Goal: Task Accomplishment & Management: Use online tool/utility

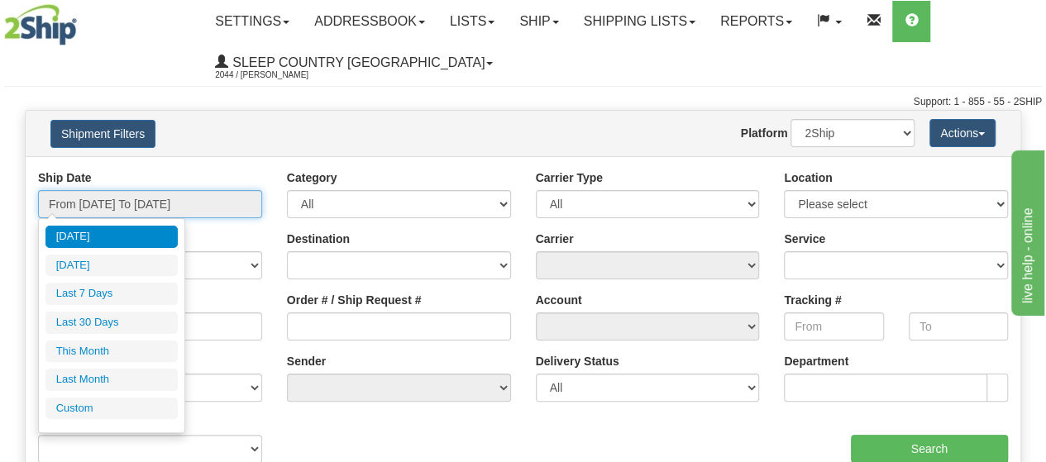
click at [110, 201] on input "From [DATE] To [DATE]" at bounding box center [150, 204] width 224 height 28
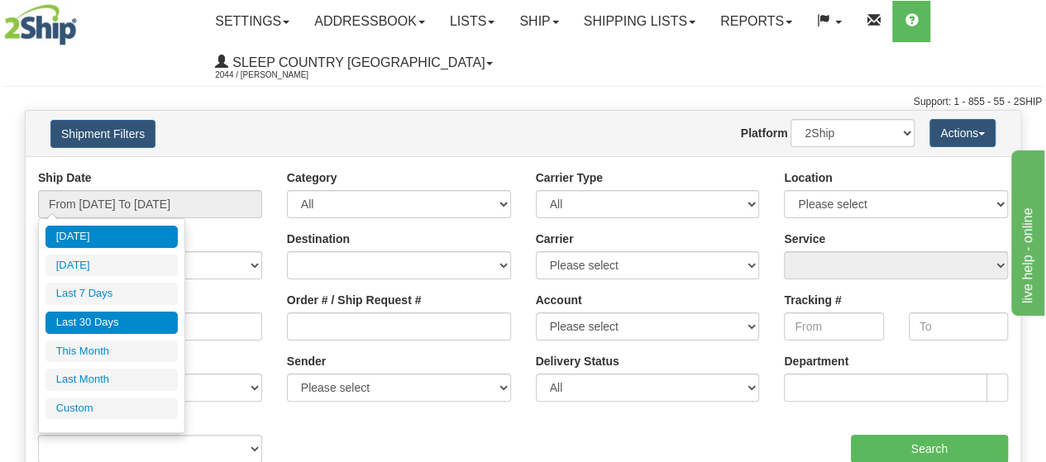
click at [97, 315] on li "Last 30 Days" at bounding box center [111, 323] width 132 height 22
type input "From [DATE] To [DATE]"
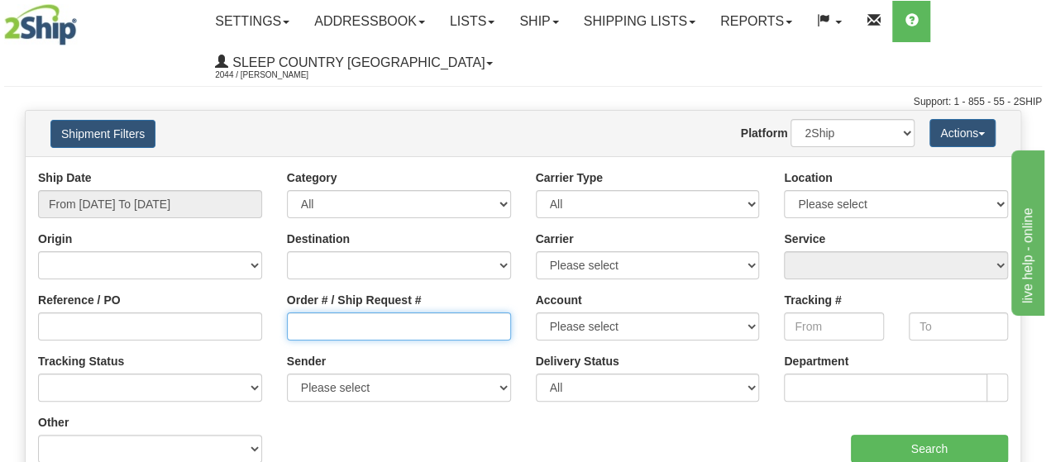
click at [316, 324] on input "Order # / Ship Request #" at bounding box center [399, 326] width 224 height 28
type input "1060450"
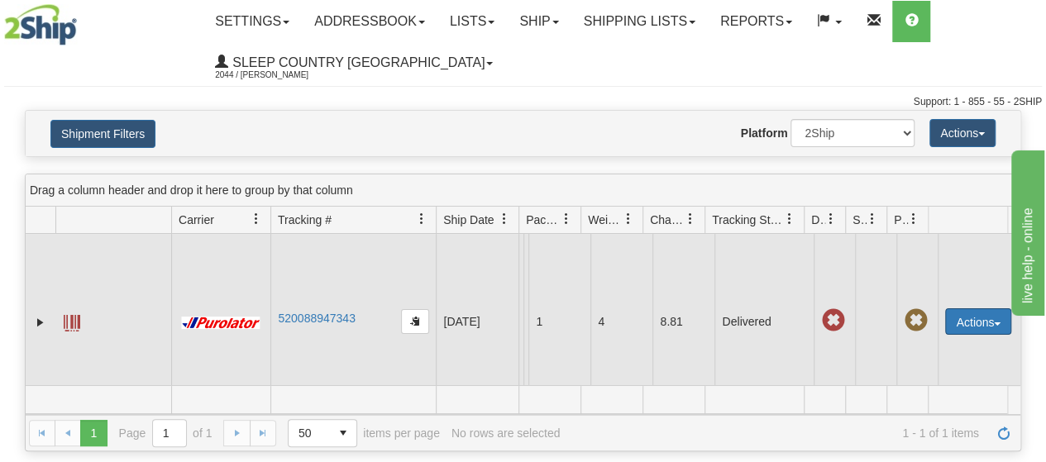
click at [964, 320] on button "Actions" at bounding box center [978, 321] width 66 height 26
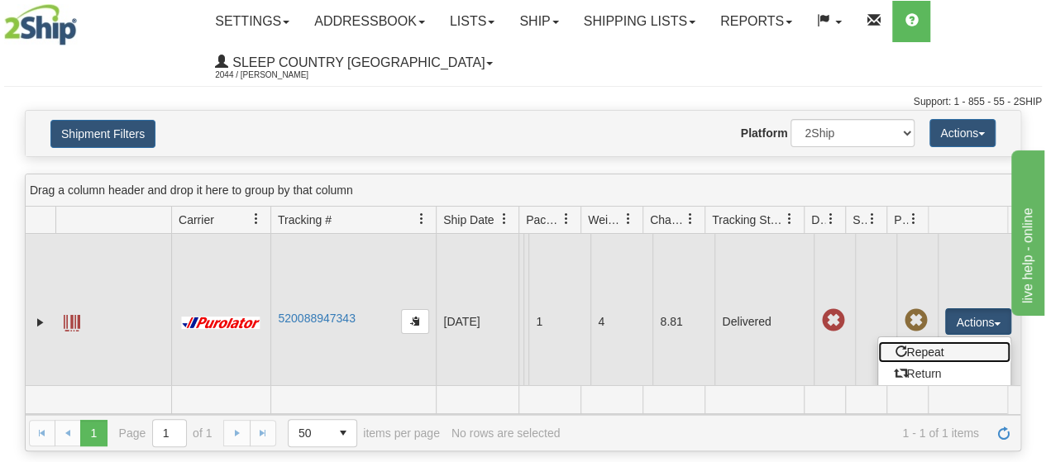
click at [940, 348] on link "Repeat" at bounding box center [944, 351] width 132 height 21
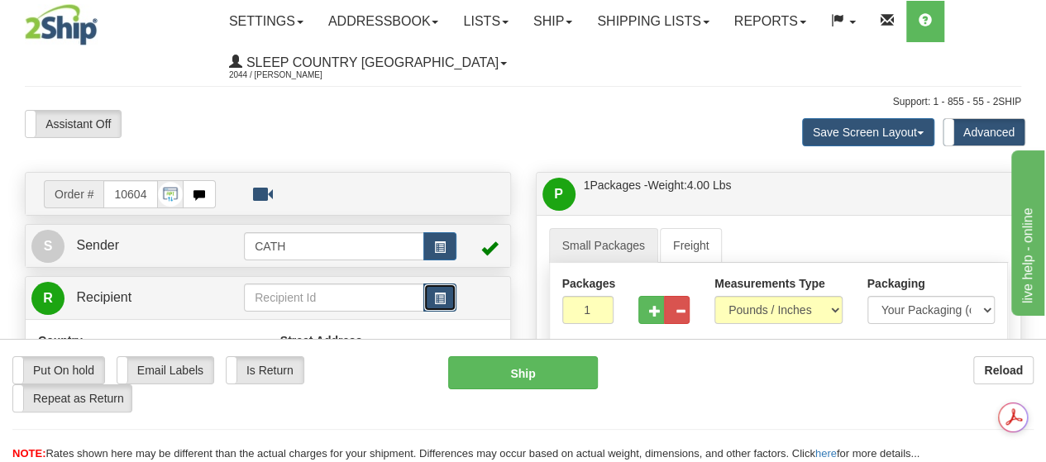
click at [443, 301] on span "button" at bounding box center [440, 298] width 12 height 11
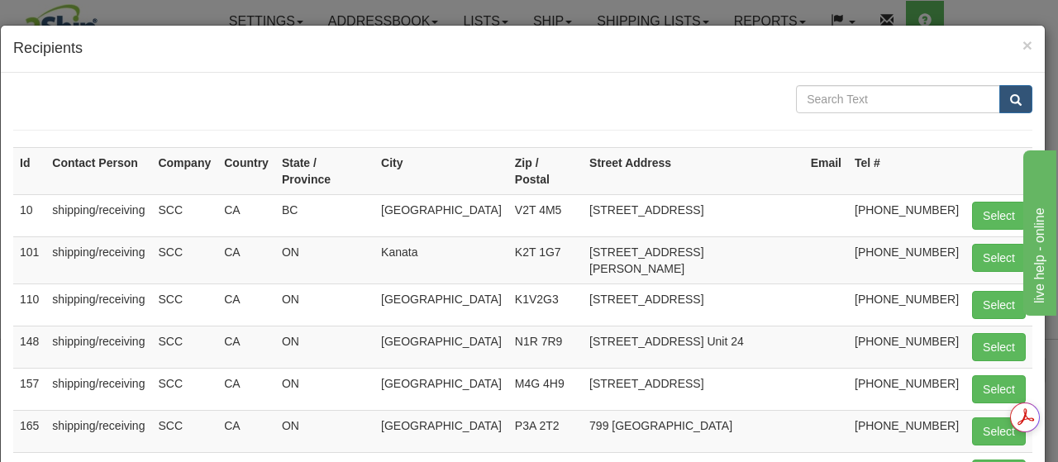
scroll to position [341, 0]
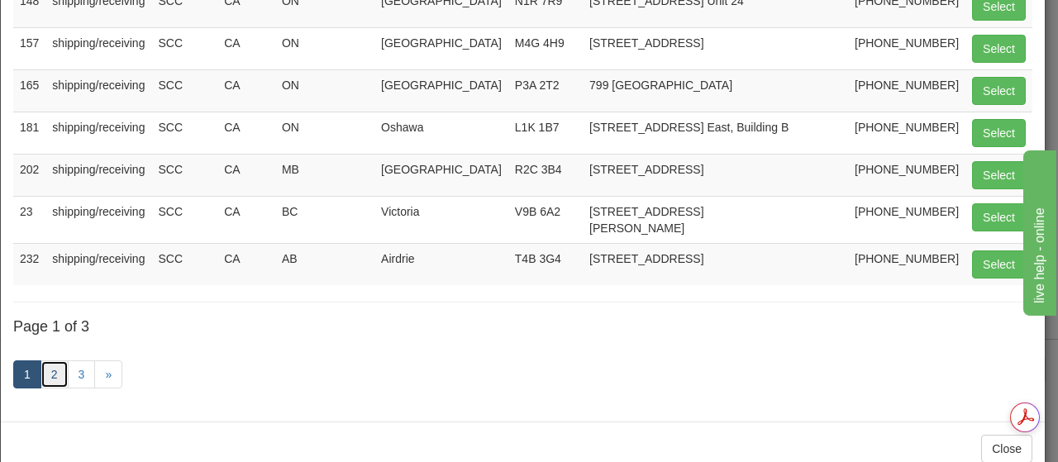
click at [46, 360] on link "2" at bounding box center [55, 374] width 28 height 28
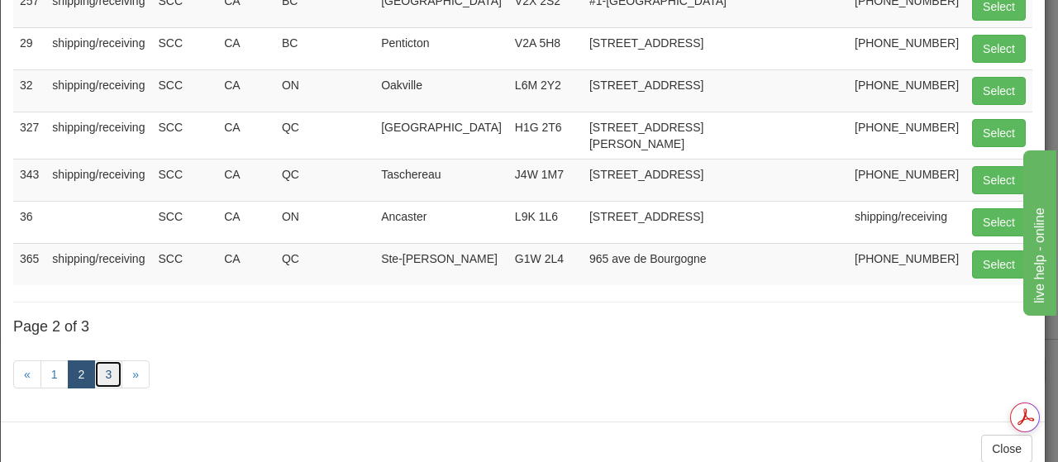
click at [97, 360] on link "3" at bounding box center [108, 374] width 28 height 28
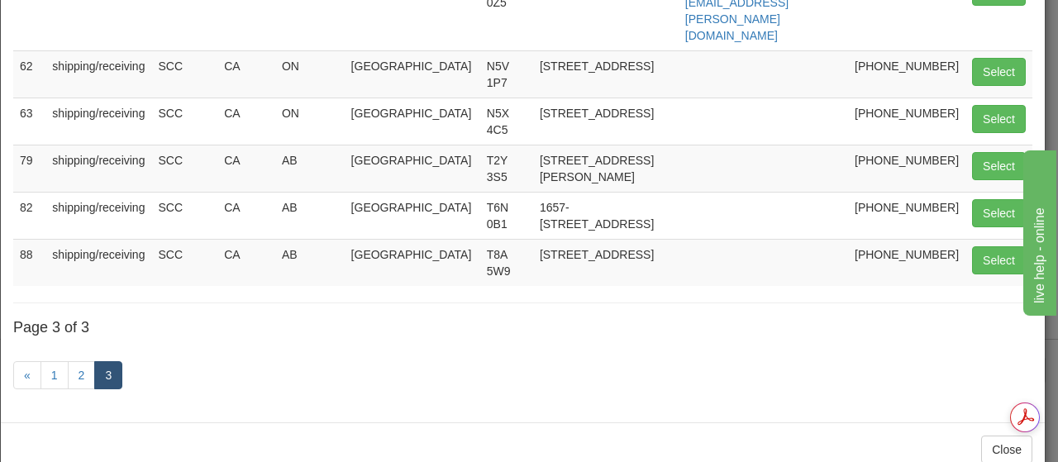
scroll to position [0, 0]
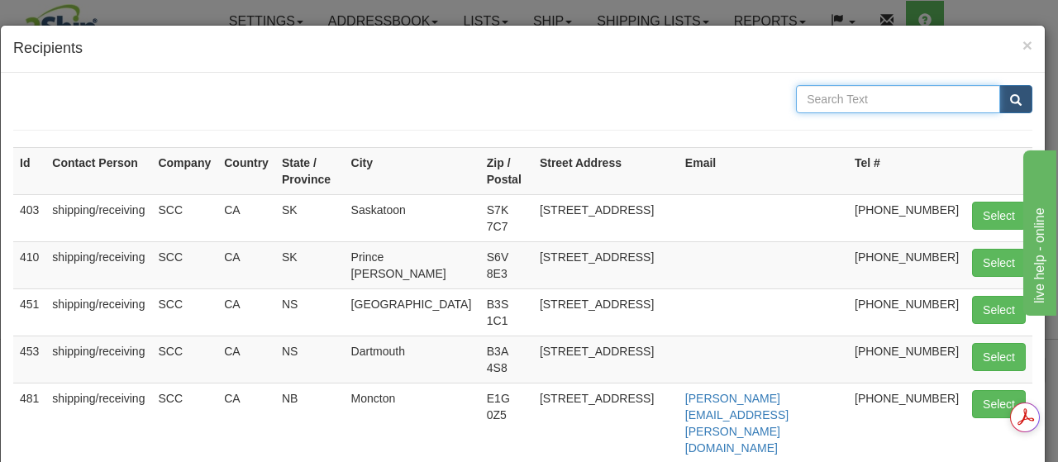
click at [826, 108] on input "text" at bounding box center [898, 99] width 204 height 28
type input "914"
click at [999, 85] on button "submit" at bounding box center [1015, 99] width 33 height 28
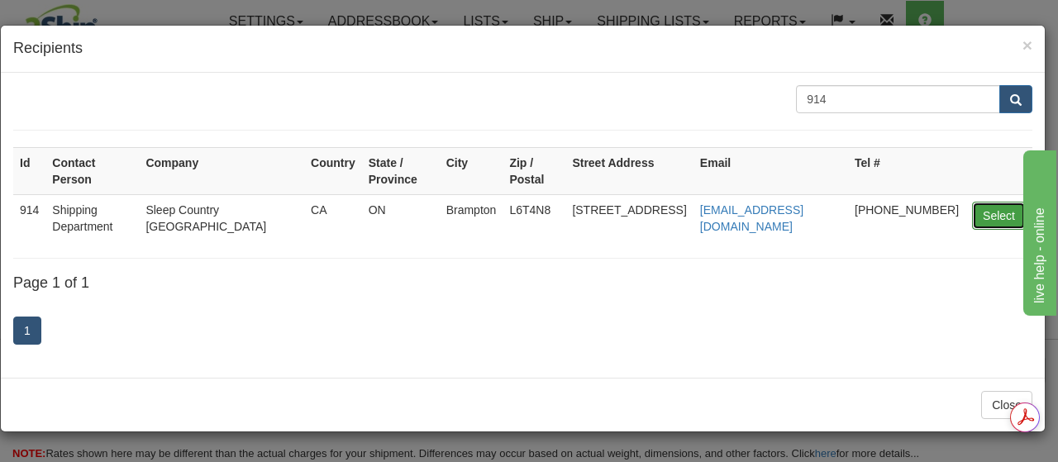
click at [992, 211] on button "Select" at bounding box center [999, 216] width 54 height 28
type input "914"
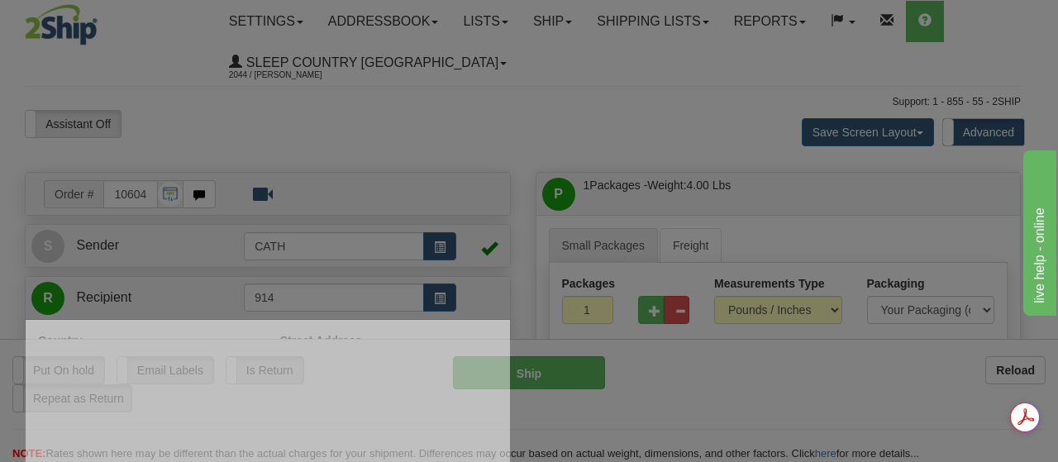
type input "260"
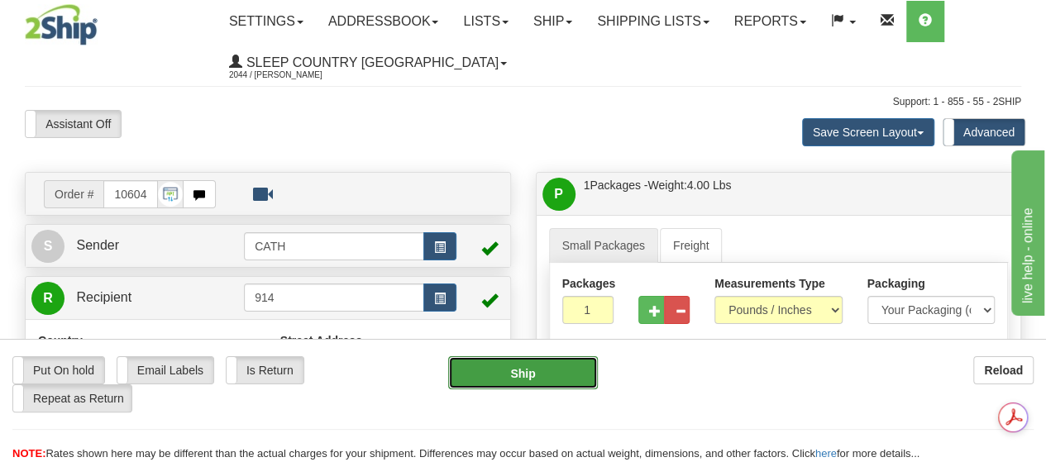
click at [555, 369] on button "Ship" at bounding box center [523, 372] width 150 height 33
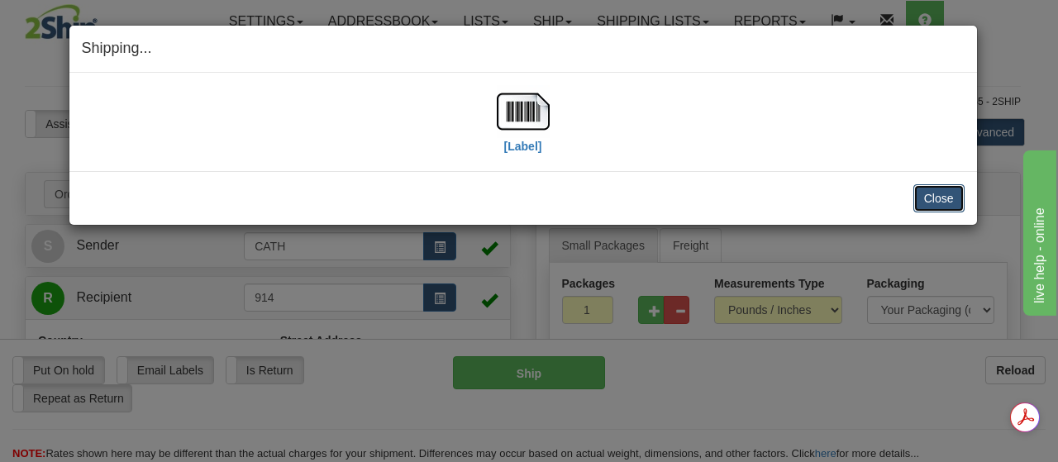
click at [947, 201] on button "Close" at bounding box center [938, 198] width 51 height 28
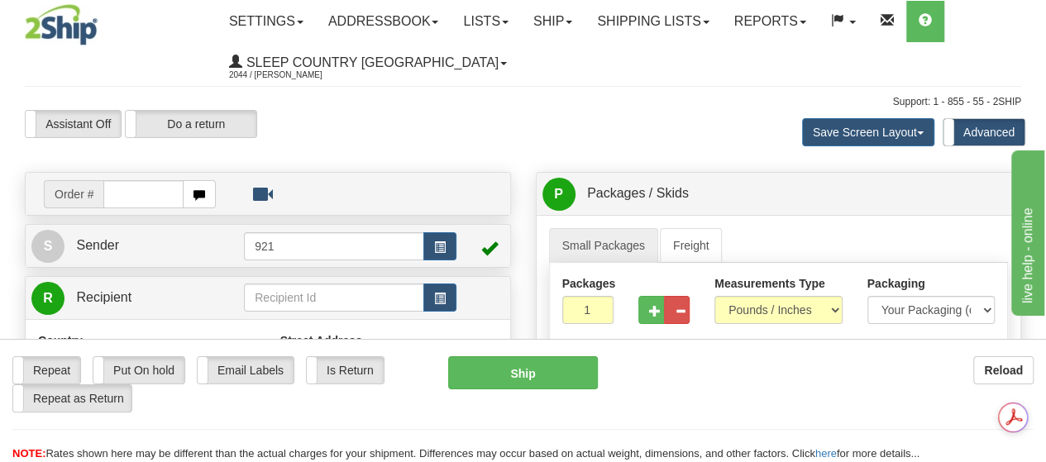
drag, startPoint x: 1043, startPoint y: 342, endPoint x: 1103, endPoint y: 343, distance: 59.5
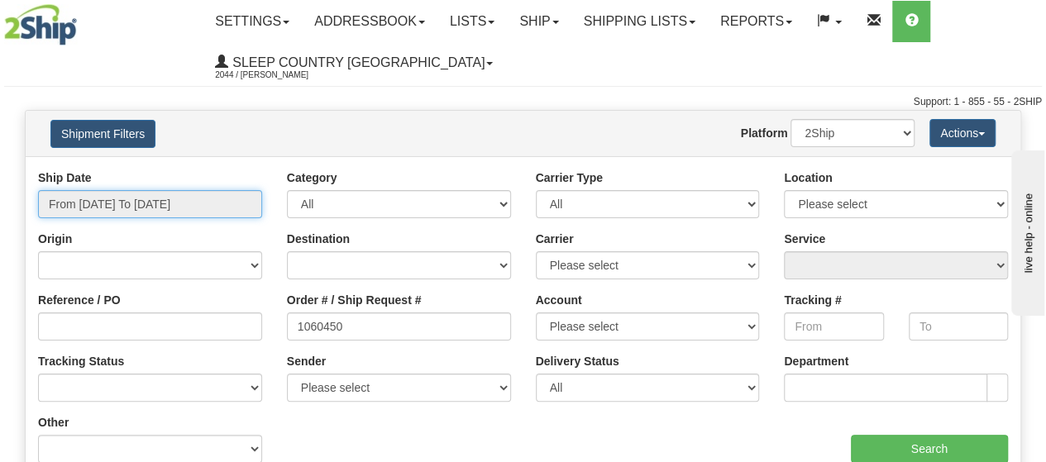
click at [122, 202] on input "From [DATE] To [DATE]" at bounding box center [150, 204] width 224 height 28
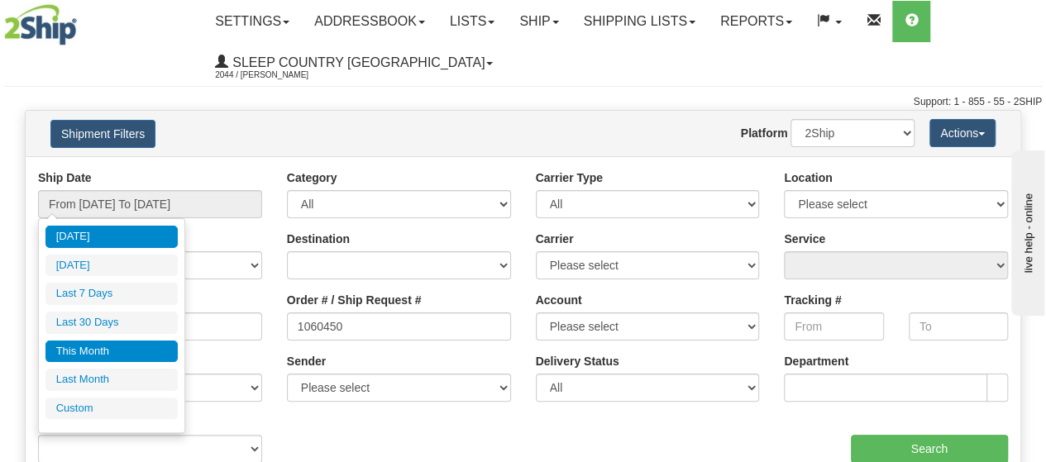
click at [122, 346] on li "This Month" at bounding box center [111, 352] width 132 height 22
type input "From 10/01/2025 To 10/31/2025"
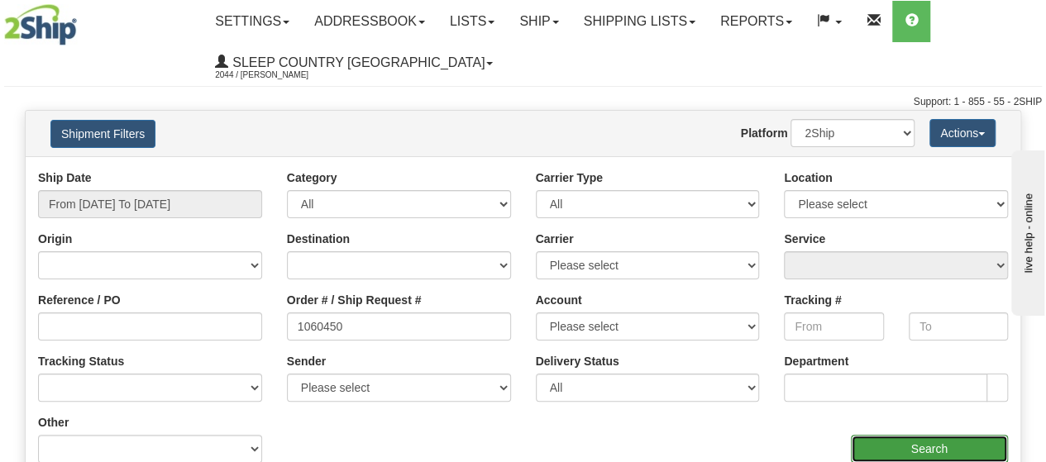
click at [914, 441] on input "Search" at bounding box center [930, 449] width 158 height 28
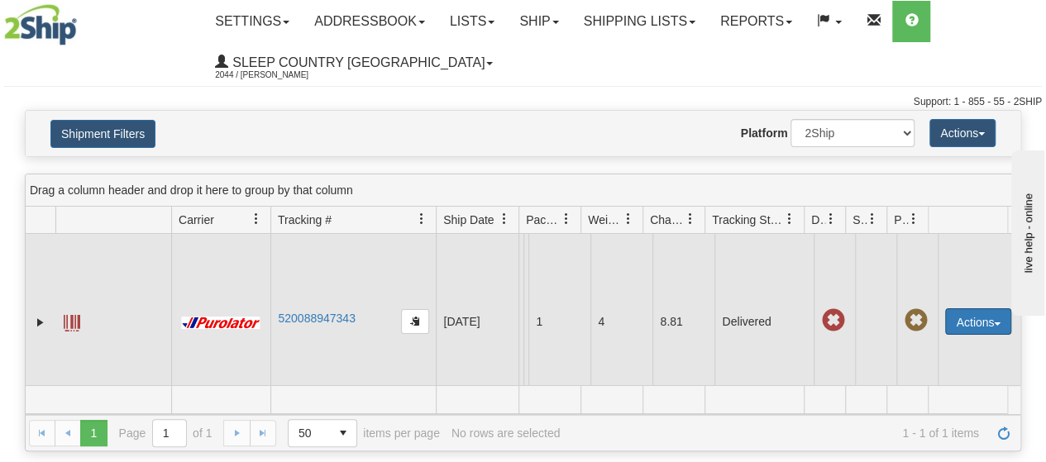
click at [979, 323] on button "Actions" at bounding box center [978, 321] width 66 height 26
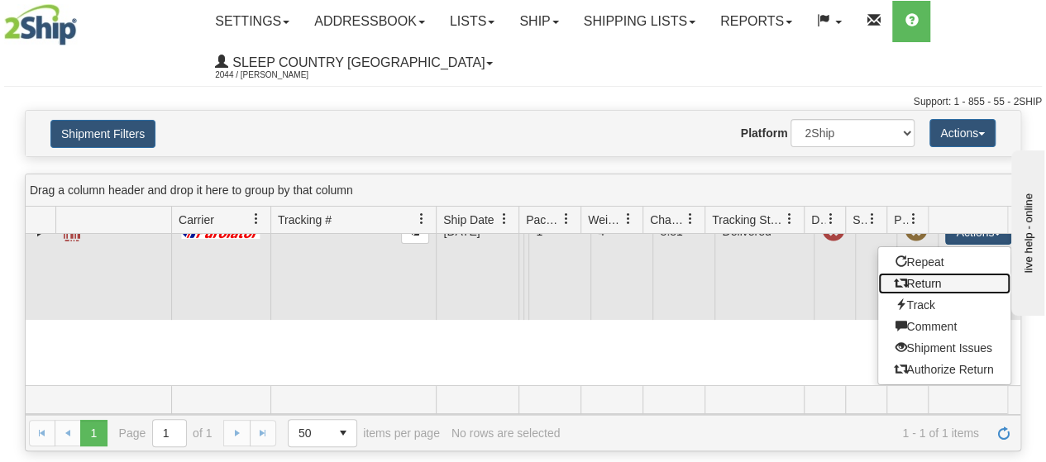
click at [923, 273] on link "Return" at bounding box center [944, 283] width 132 height 21
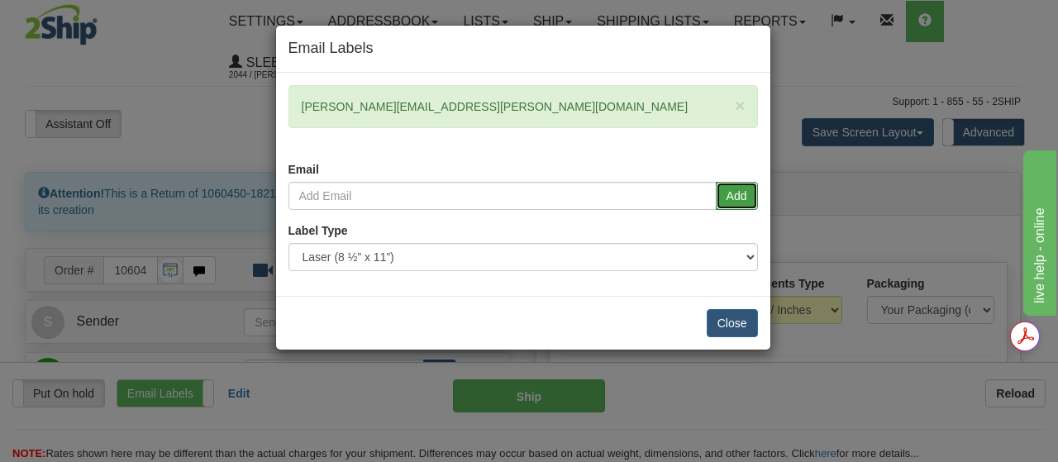
click at [738, 201] on button "Add" at bounding box center [737, 196] width 42 height 28
click at [742, 307] on div "Close" at bounding box center [523, 323] width 494 height 54
click at [740, 316] on button "Close" at bounding box center [732, 323] width 51 height 28
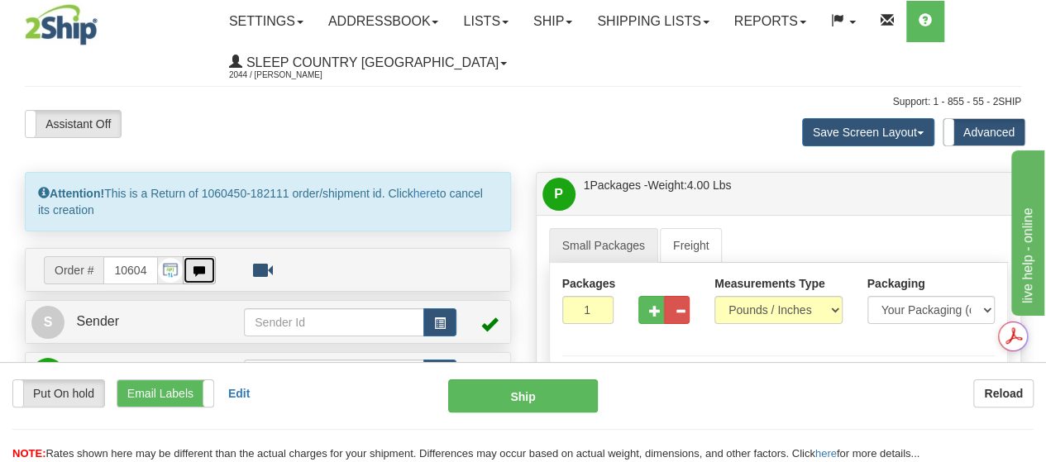
click at [212, 260] on button "button" at bounding box center [199, 270] width 33 height 28
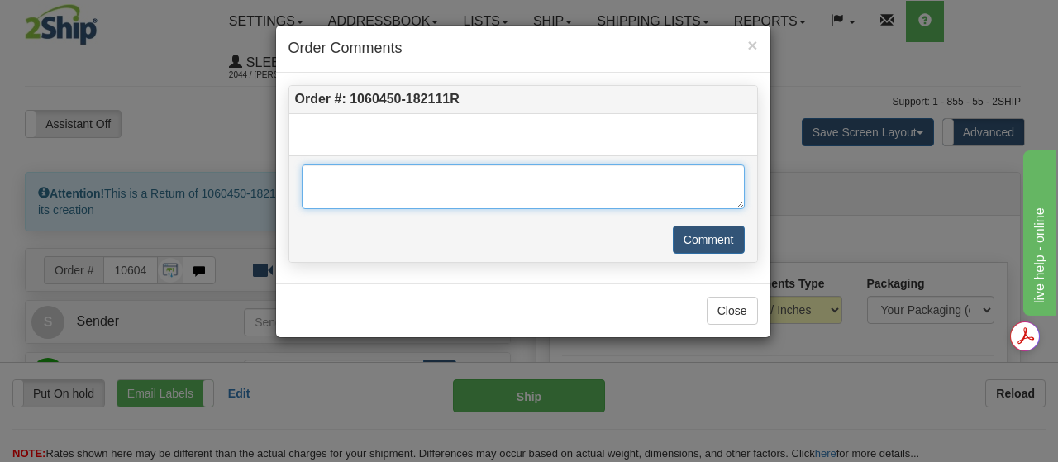
click at [471, 186] on textarea at bounding box center [523, 187] width 443 height 45
type textarea "CODE 95"
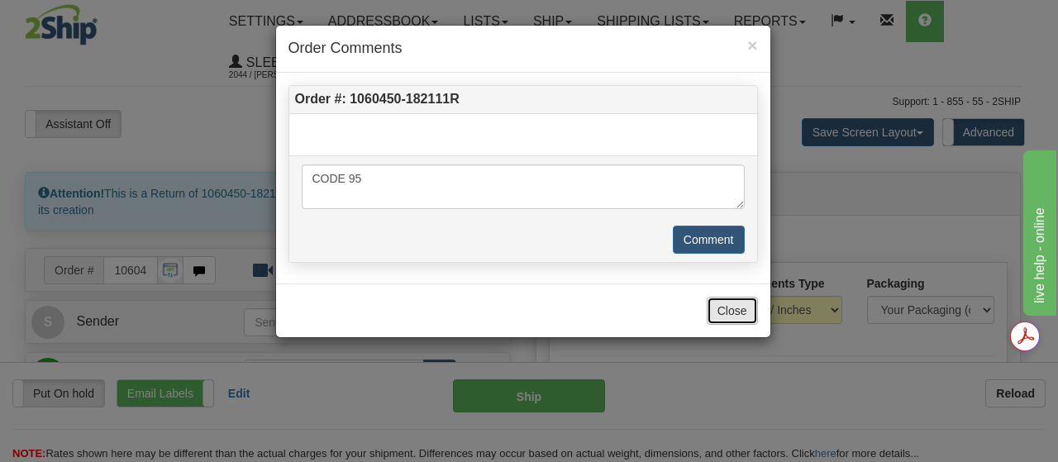
click at [723, 300] on button "Close" at bounding box center [732, 311] width 51 height 28
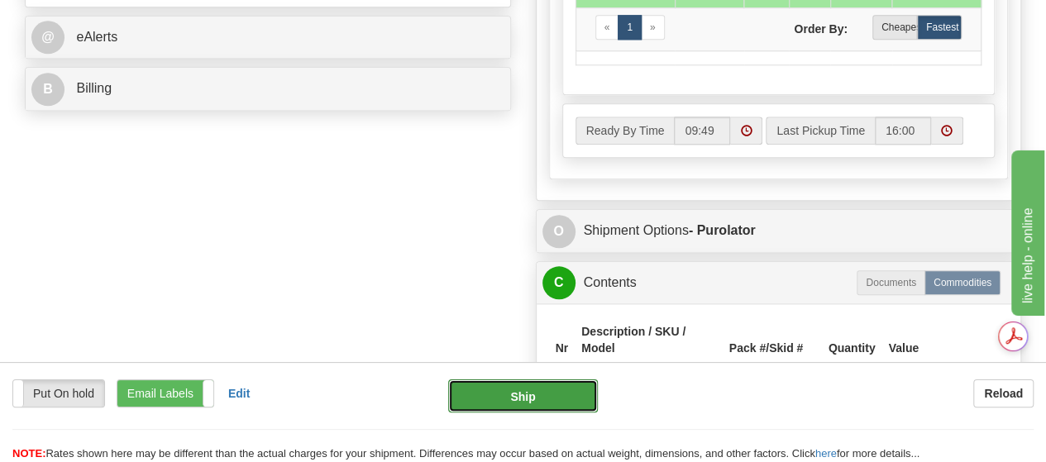
click at [499, 398] on button "Ship" at bounding box center [523, 395] width 150 height 33
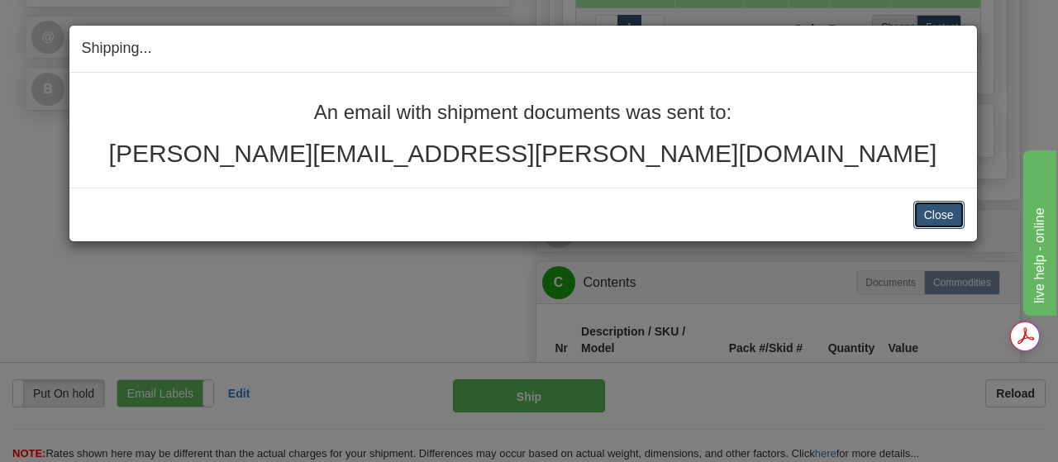
click at [937, 207] on button "Close" at bounding box center [938, 215] width 51 height 28
